Goal: Find specific page/section: Find specific page/section

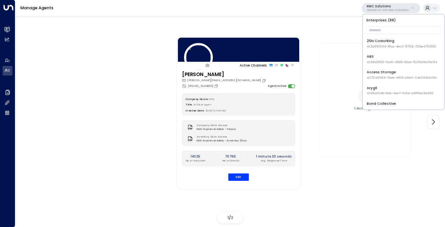
click at [383, 32] on input "text" at bounding box center [404, 30] width 75 height 11
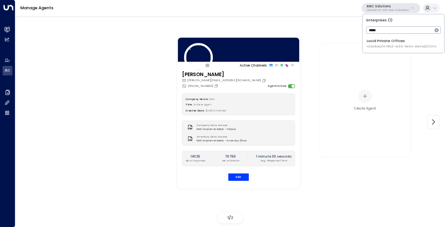
type input "*****"
click at [378, 47] on span "ID: 2e8ce2f4-f9a3-4c66-9e54-41e64d227c04" at bounding box center [402, 46] width 70 height 4
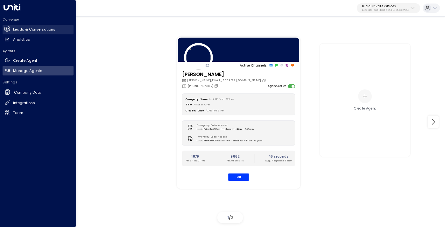
click at [22, 26] on link "Leads & Conversations Leads & Conversations" at bounding box center [38, 30] width 71 height 10
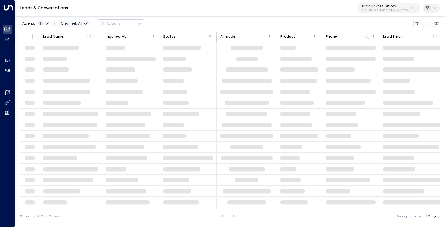
click at [73, 26] on span "Channel: All" at bounding box center [74, 23] width 31 height 7
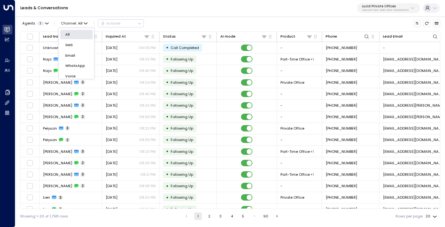
click at [75, 75] on span "Voice" at bounding box center [70, 76] width 11 height 5
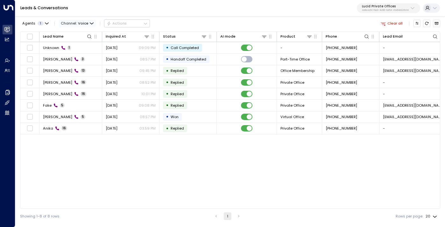
click at [85, 23] on span "Voice" at bounding box center [83, 23] width 11 height 4
click at [76, 70] on span "Web Chat" at bounding box center [74, 72] width 19 height 5
